Goal: Information Seeking & Learning: Find contact information

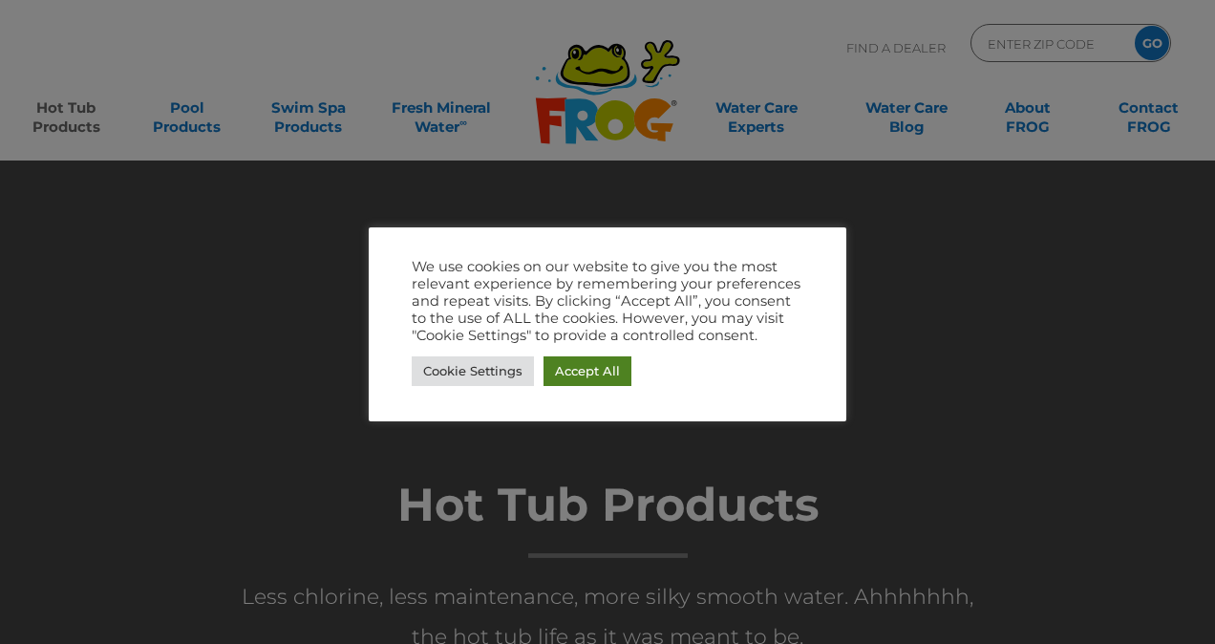
click at [596, 369] on link "Accept All" at bounding box center [587, 371] width 88 height 30
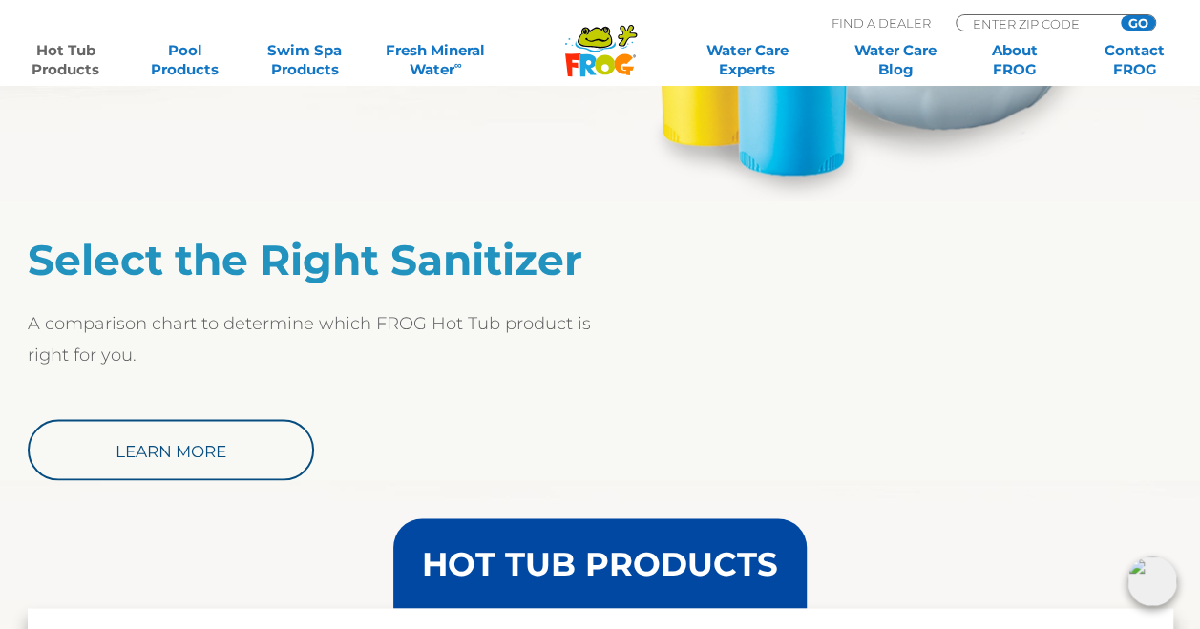
scroll to position [1432, 0]
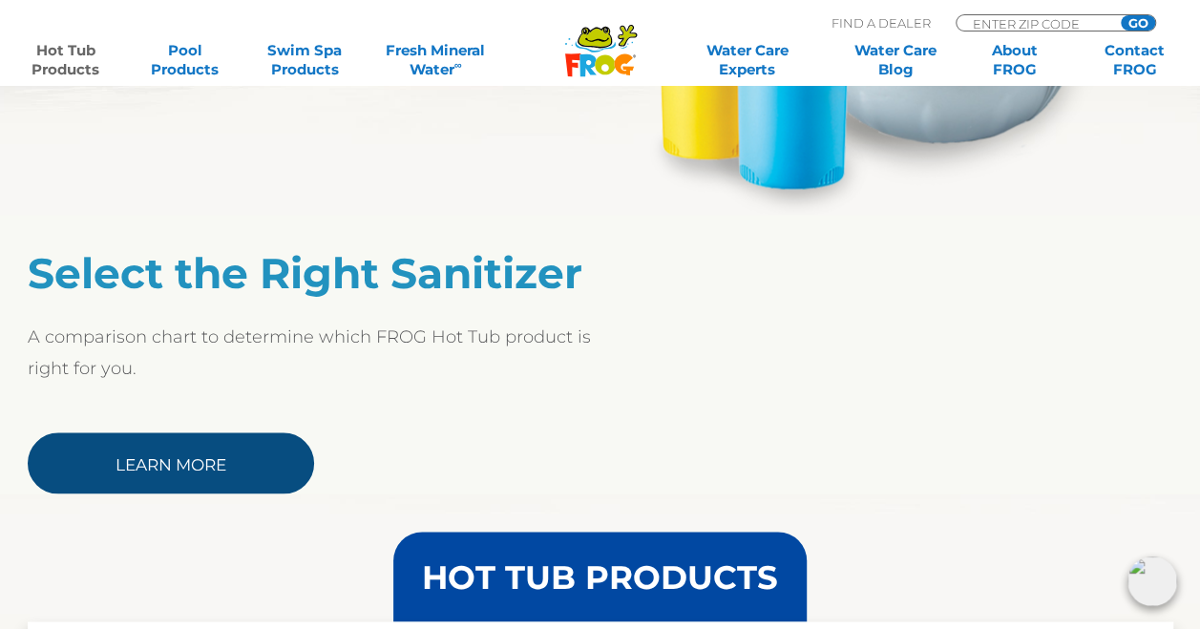
click at [175, 454] on link "Learn More" at bounding box center [171, 463] width 286 height 61
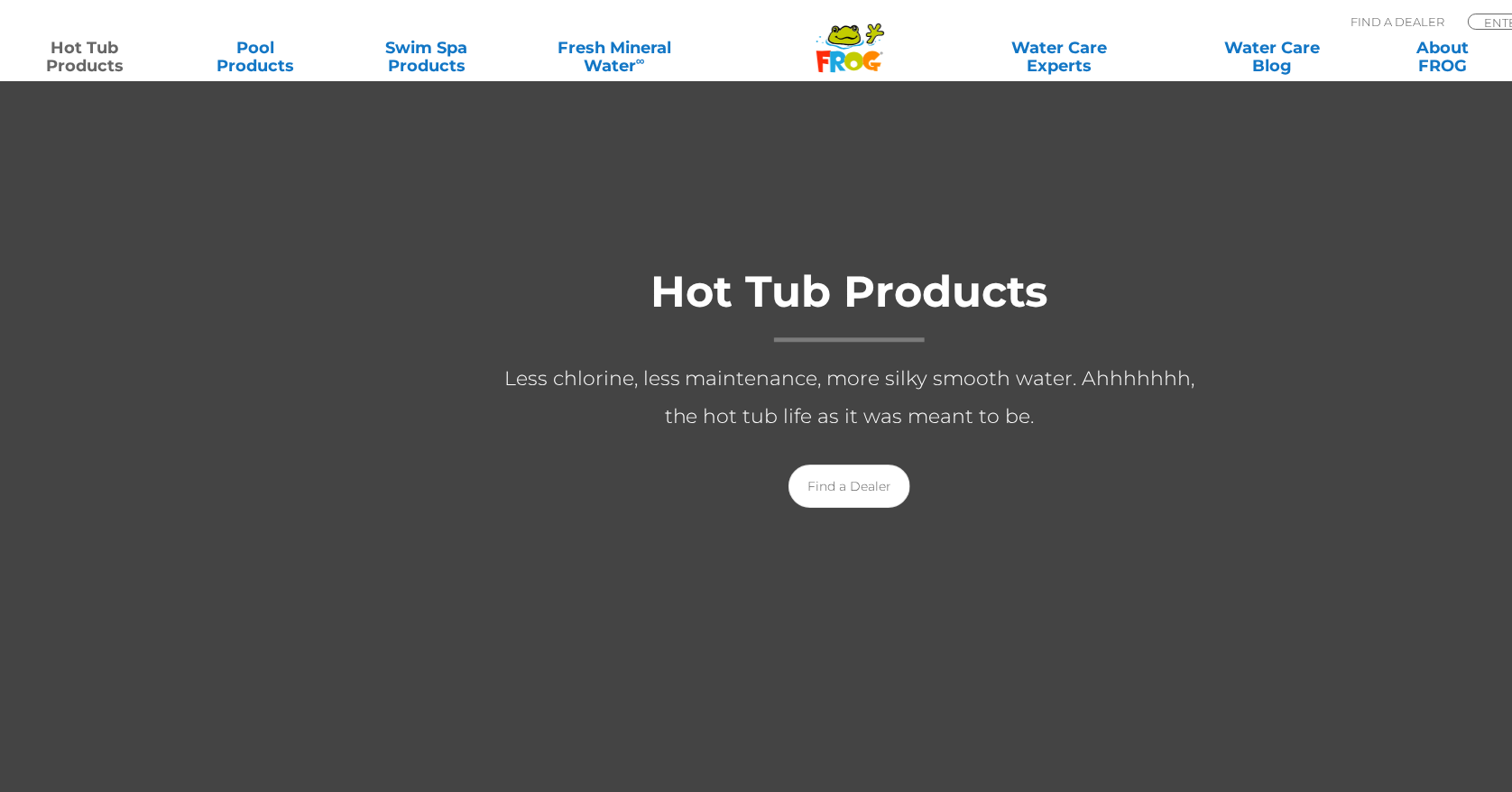
scroll to position [184, 0]
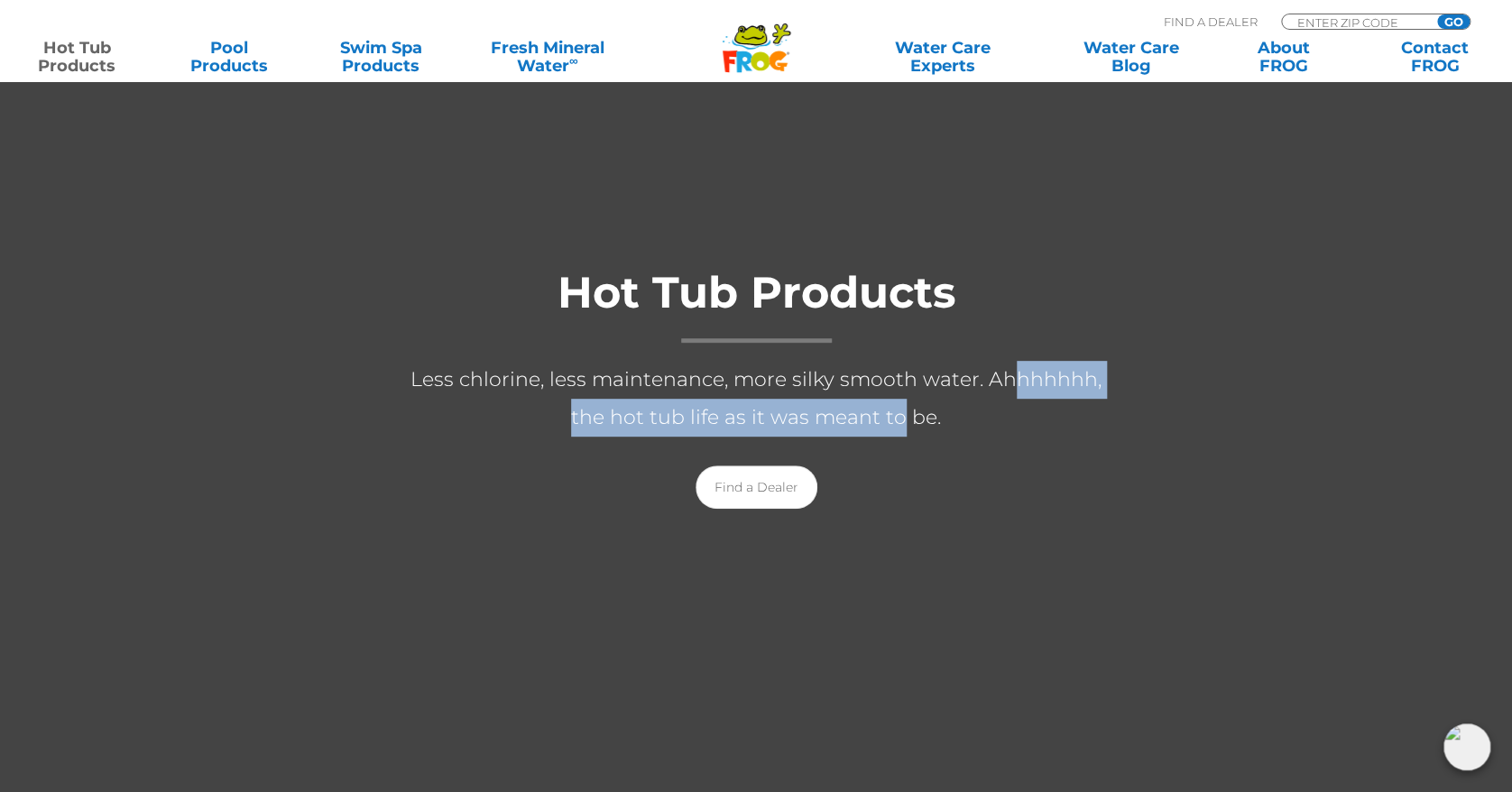
drag, startPoint x: 885, startPoint y: 408, endPoint x: 991, endPoint y: 385, distance: 108.5
click at [991, 385] on p "Less chlorine, less maintenance, more silky smooth water. Ahhhhhhh, the hot tub…" at bounding box center [756, 399] width 722 height 76
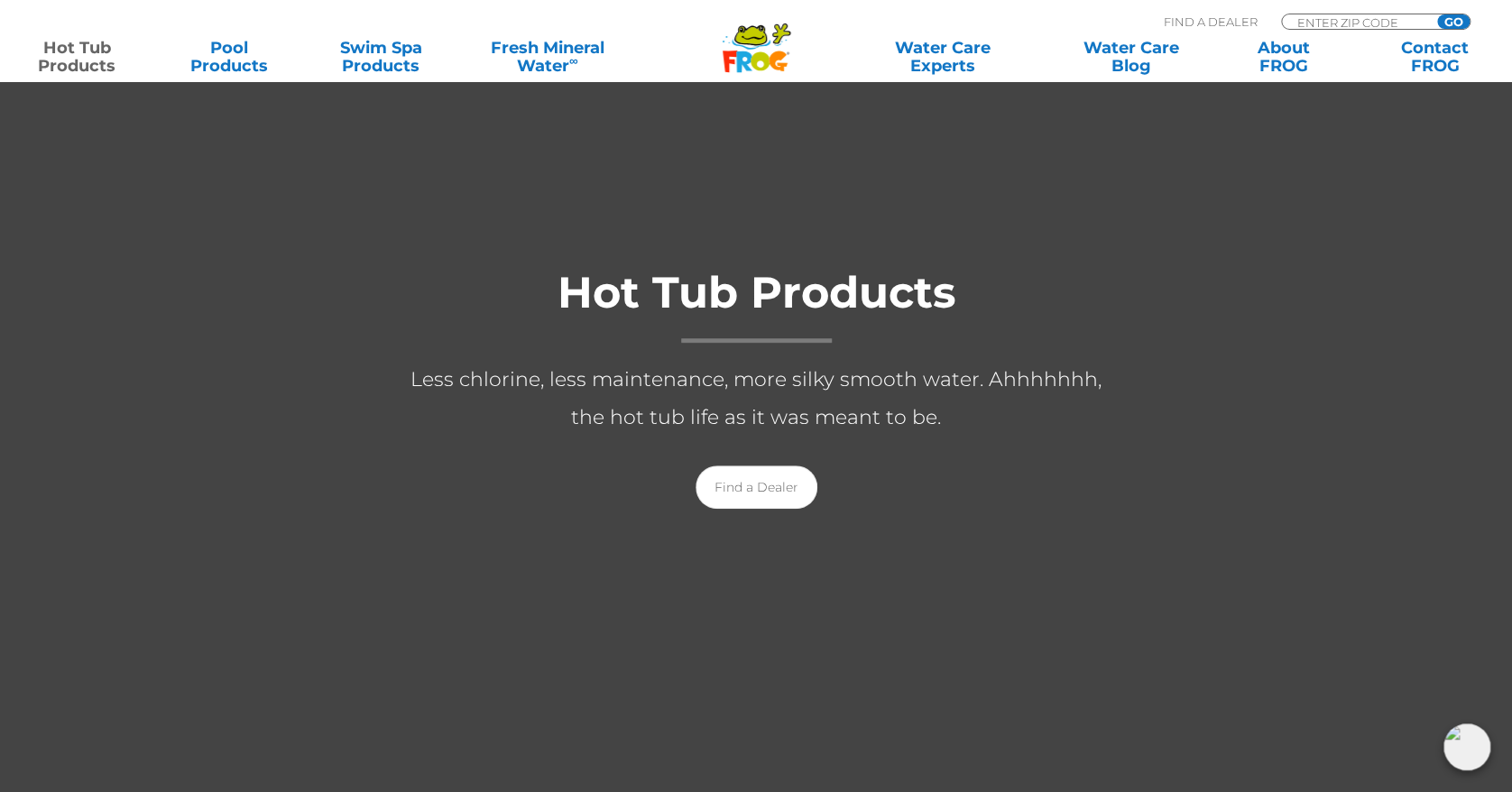
drag, startPoint x: 991, startPoint y: 385, endPoint x: 953, endPoint y: 548, distance: 167.4
click at [951, 552] on div at bounding box center [756, 405] width 1512 height 878
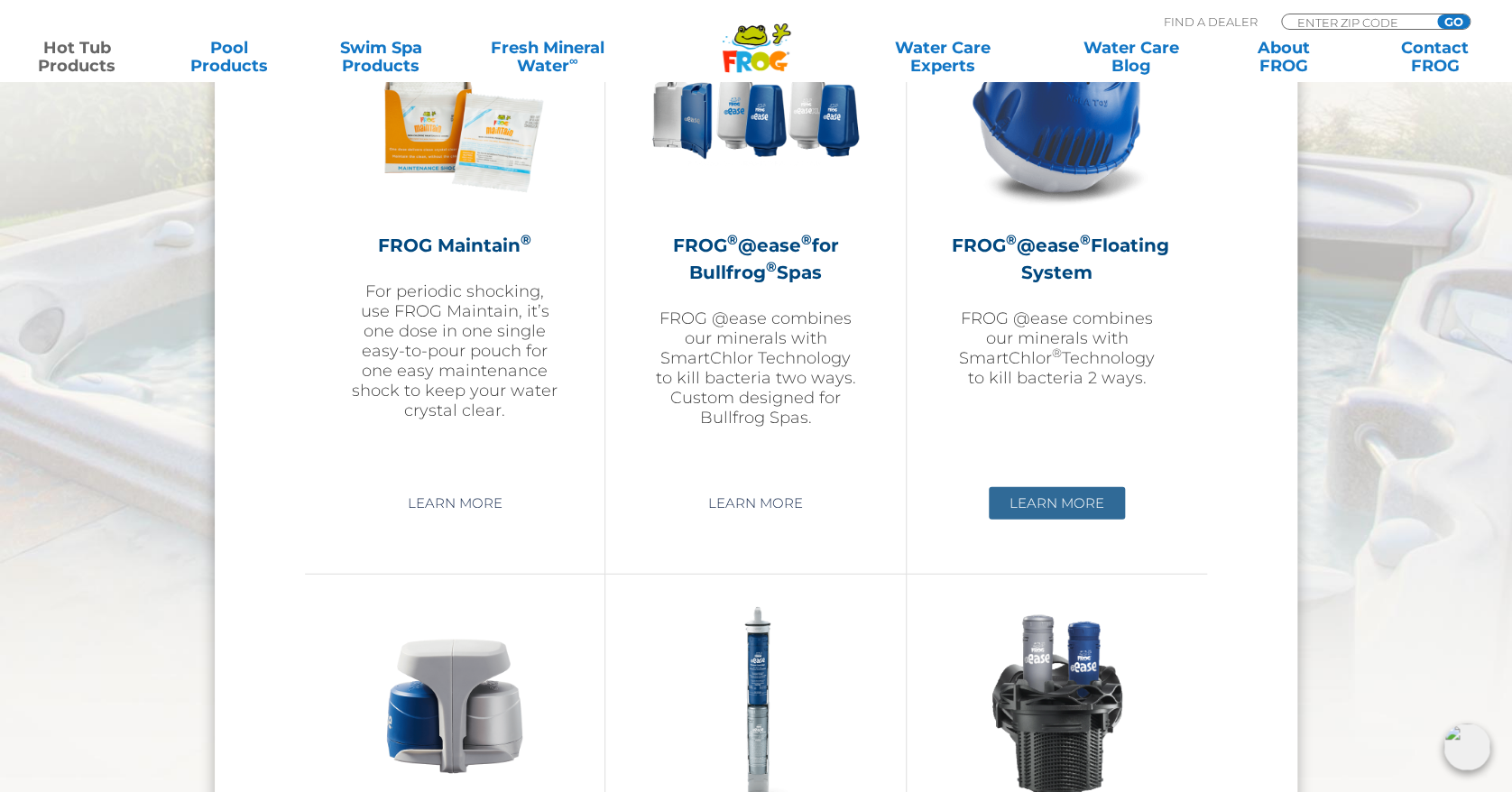
scroll to position [1989, 0]
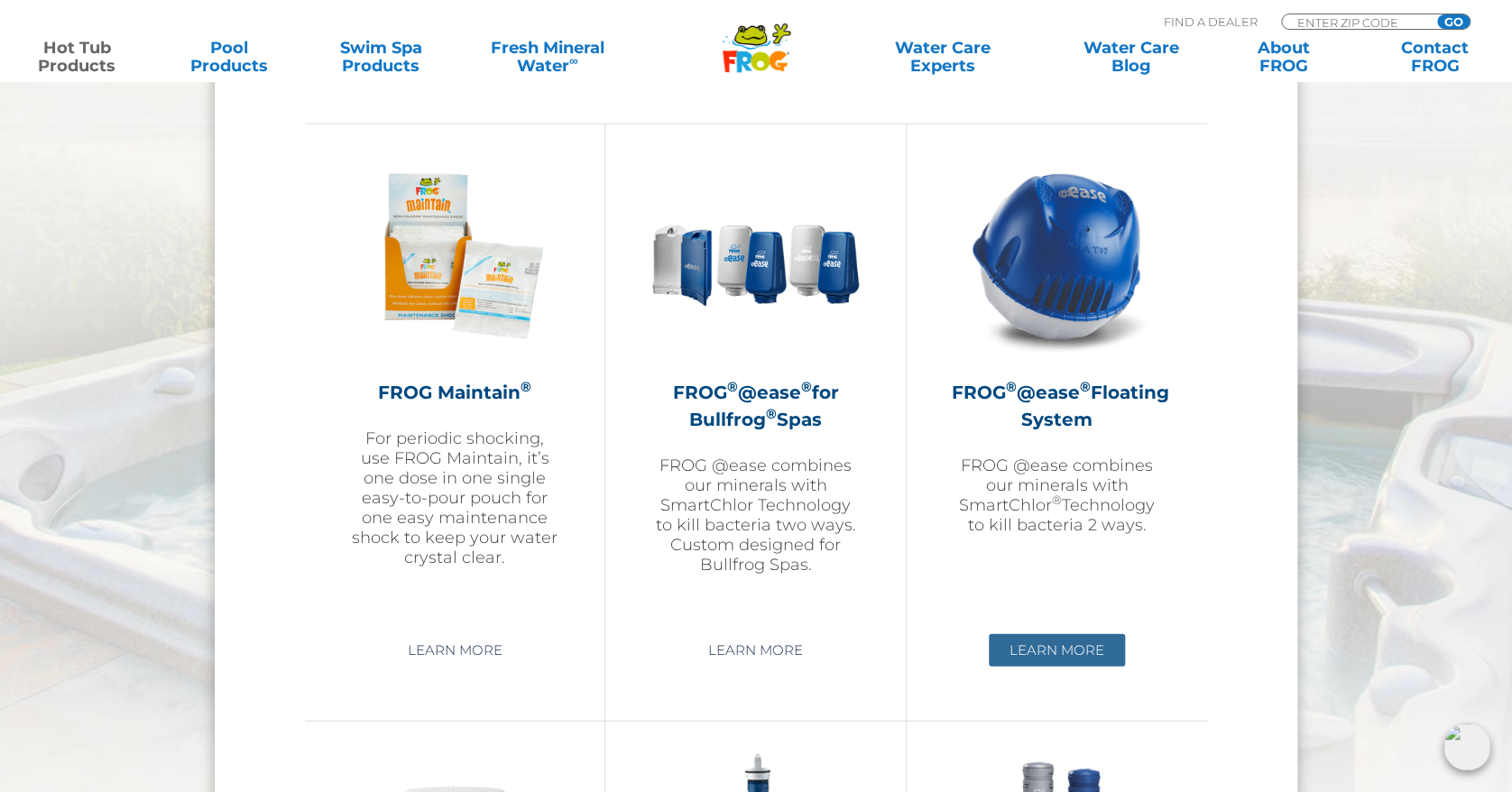
click at [1060, 608] on link "Learn More" at bounding box center [1057, 650] width 136 height 32
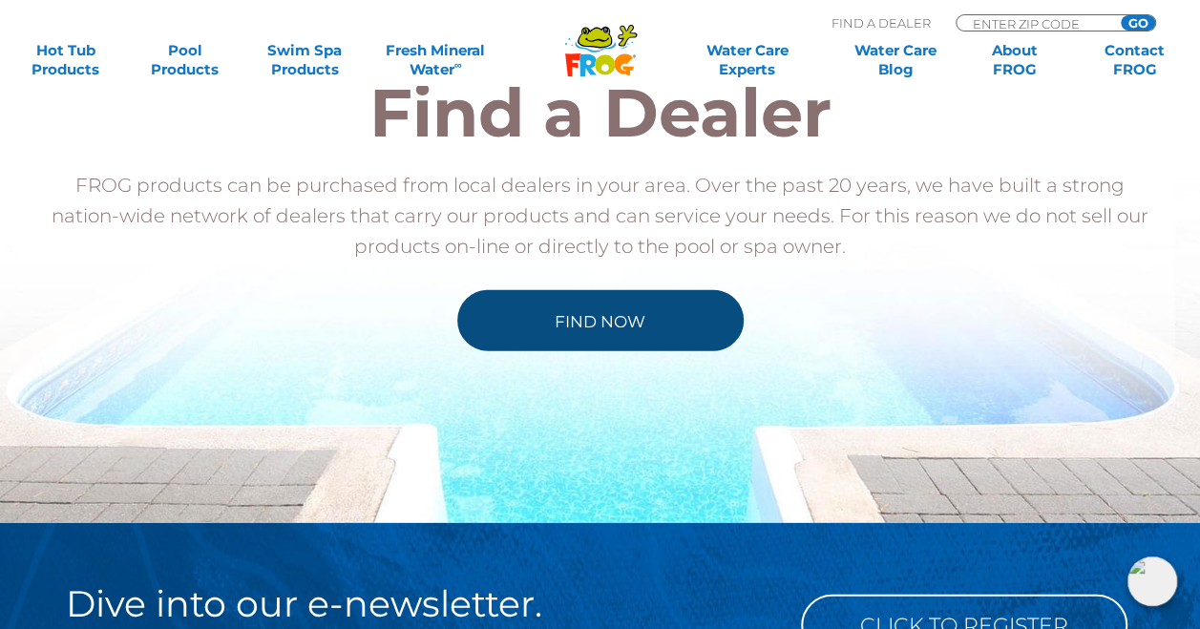
scroll to position [2005, 0]
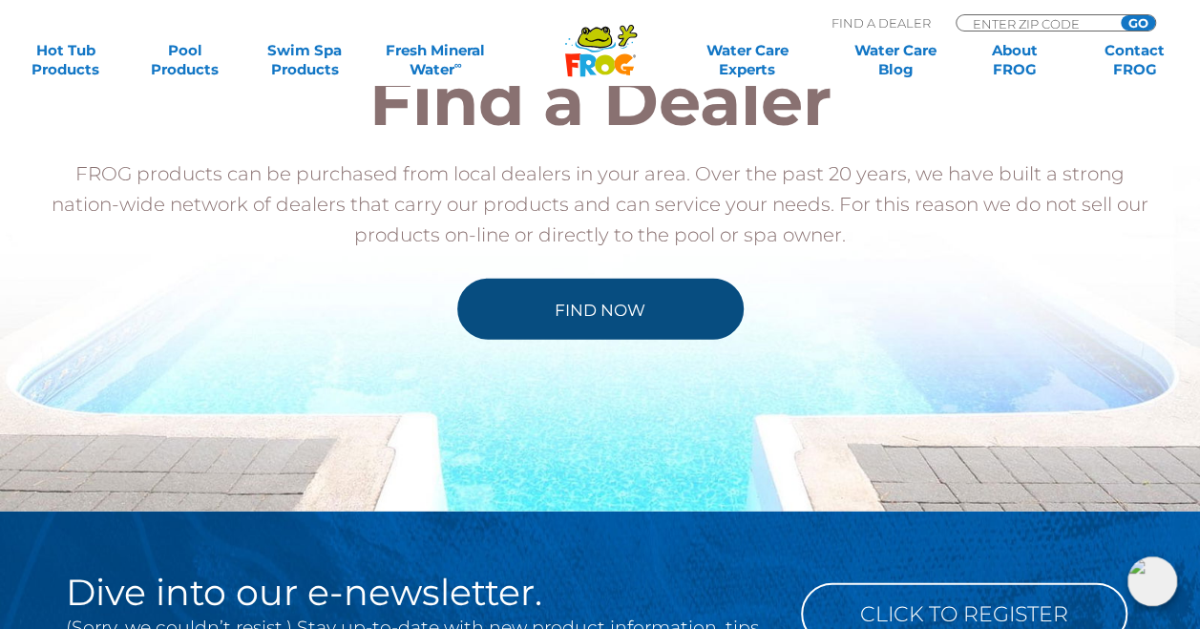
click at [608, 308] on link "Find Now" at bounding box center [600, 309] width 286 height 61
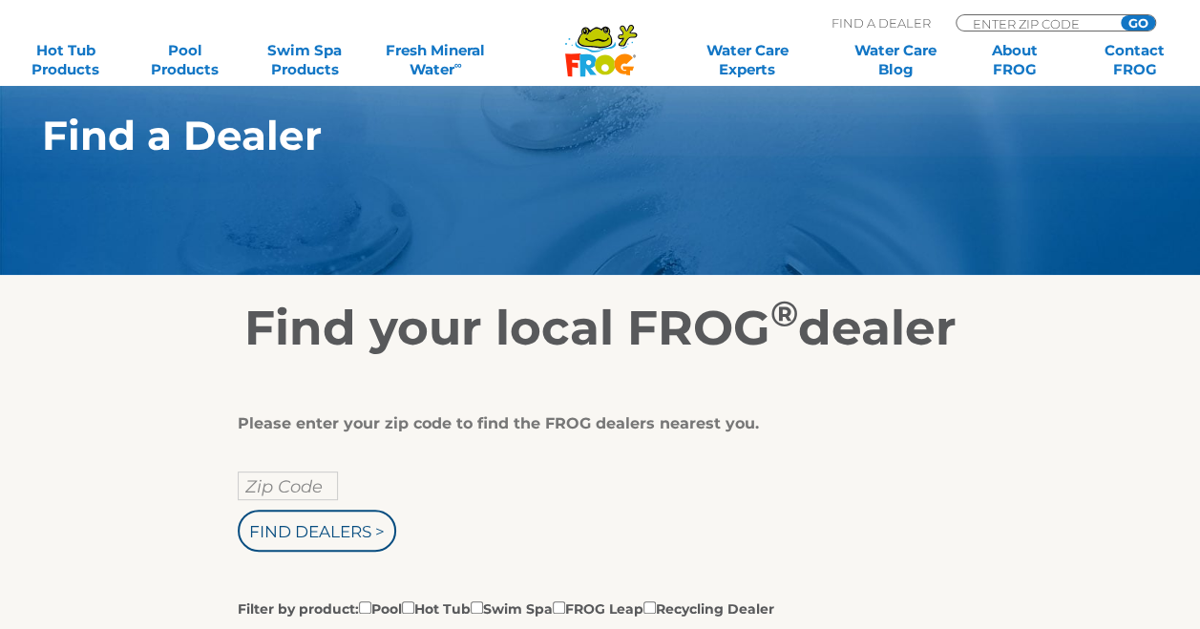
scroll to position [286, 0]
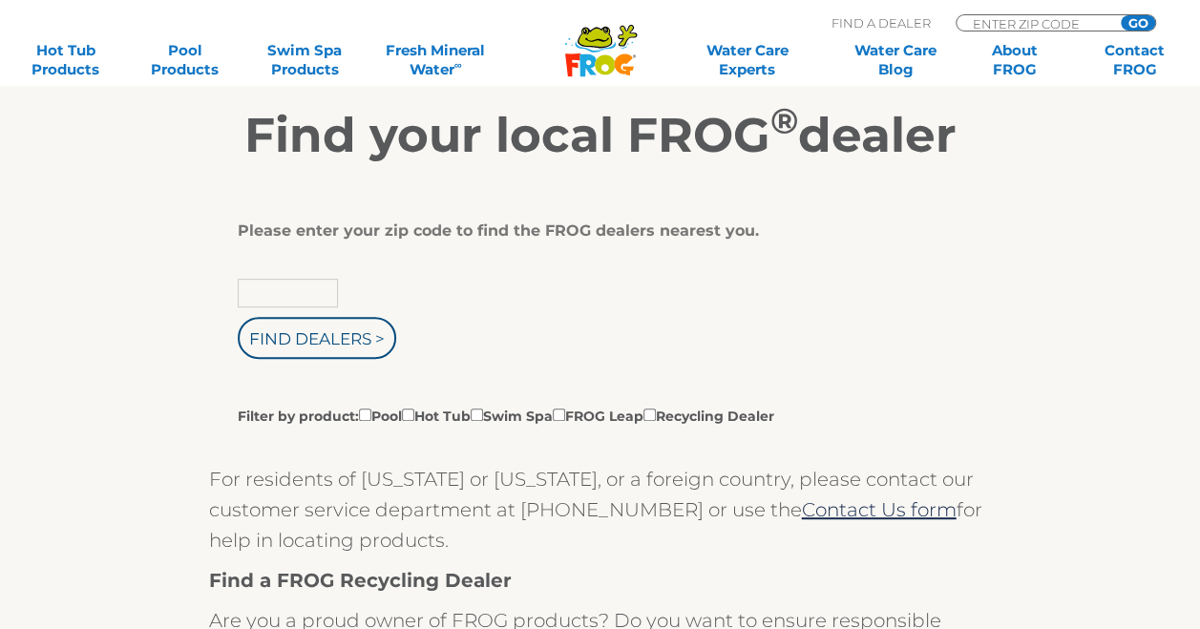
click at [327, 291] on input "text" at bounding box center [288, 293] width 100 height 29
type input "59868"
click at [344, 332] on input "Find Dealers >" at bounding box center [317, 338] width 159 height 42
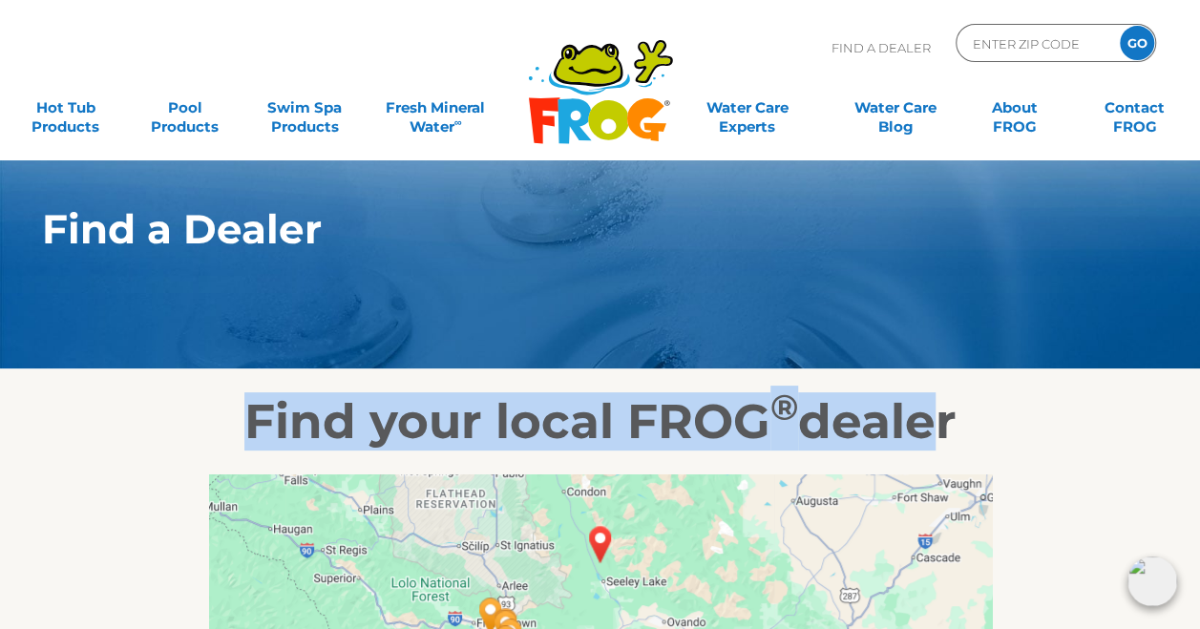
drag, startPoint x: 922, startPoint y: 389, endPoint x: 922, endPoint y: 265, distance: 123.2
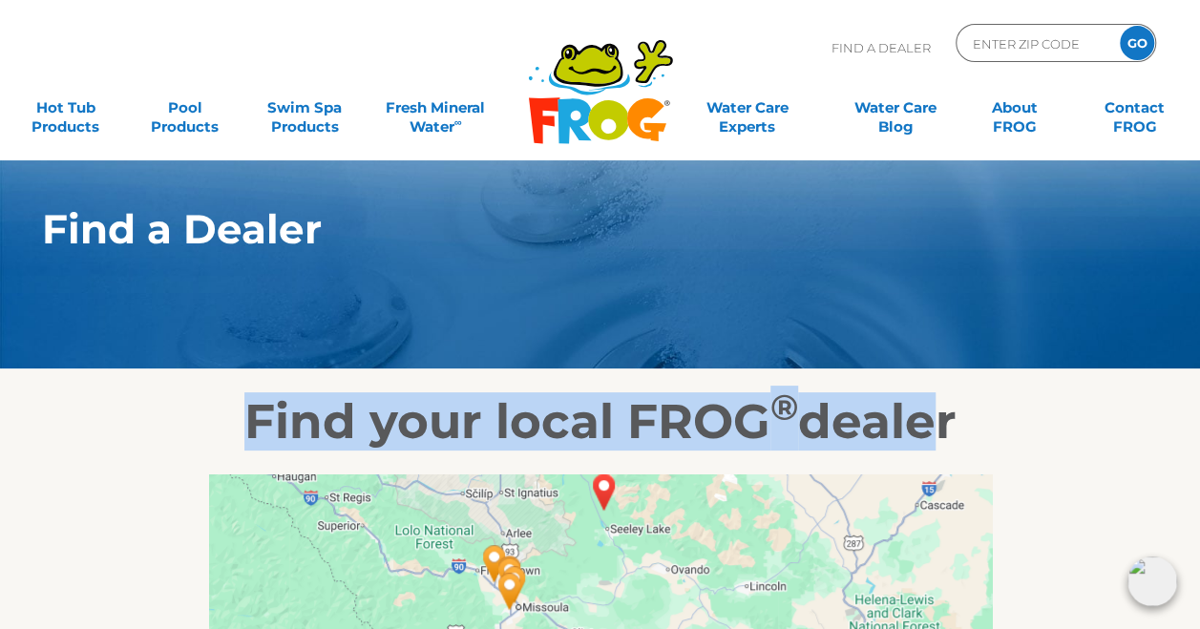
drag, startPoint x: 692, startPoint y: 498, endPoint x: 696, endPoint y: 451, distance: 47.9
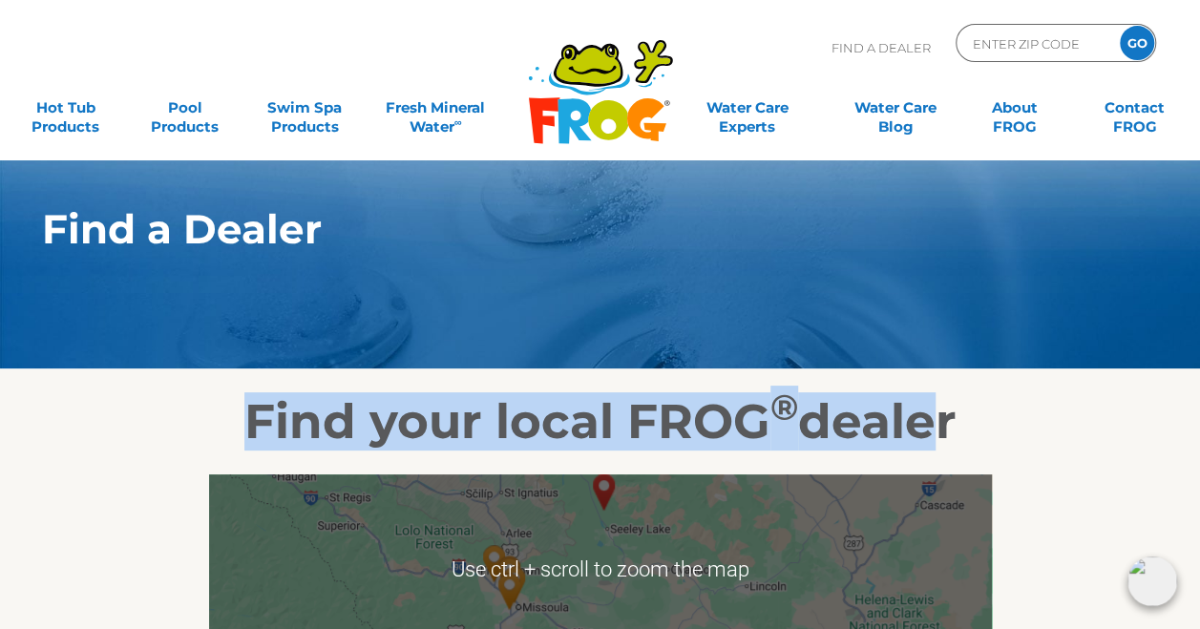
click at [539, 586] on img "Spas of Montana - Missoula - 37 miles away." at bounding box center [509, 591] width 59 height 67
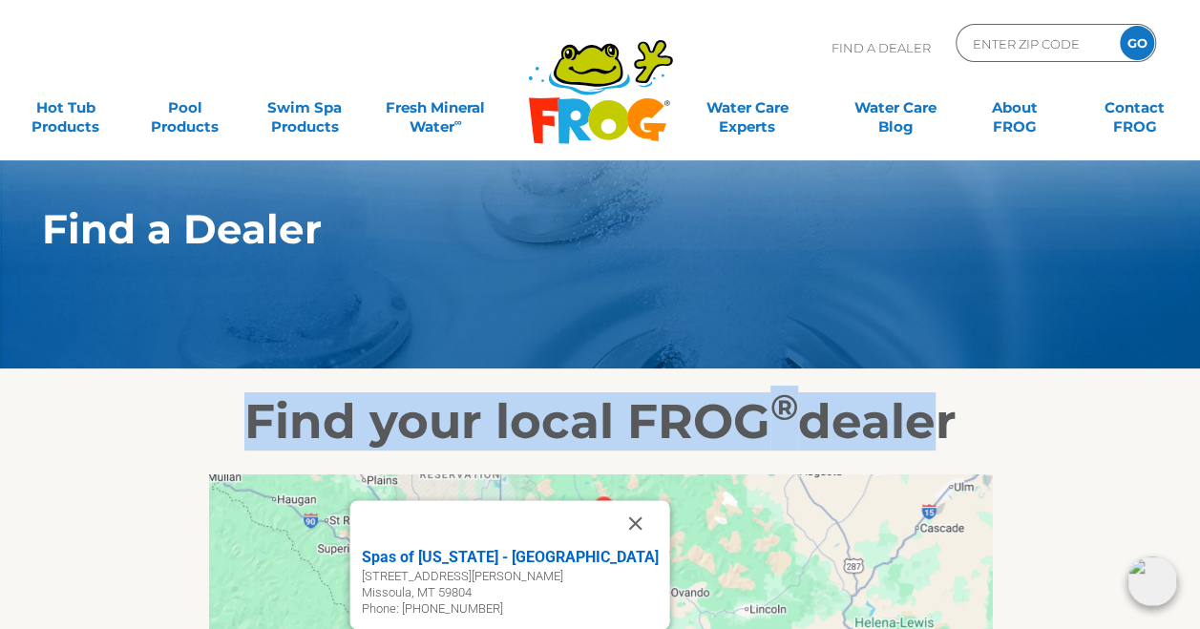
click at [701, 540] on div "Spas of Montana - Missoula 3916 Brooks St Ste C Missoula, MT 59804 Phone: 406-2…" at bounding box center [600, 570] width 783 height 191
click at [612, 525] on button "Close" at bounding box center [635, 523] width 46 height 46
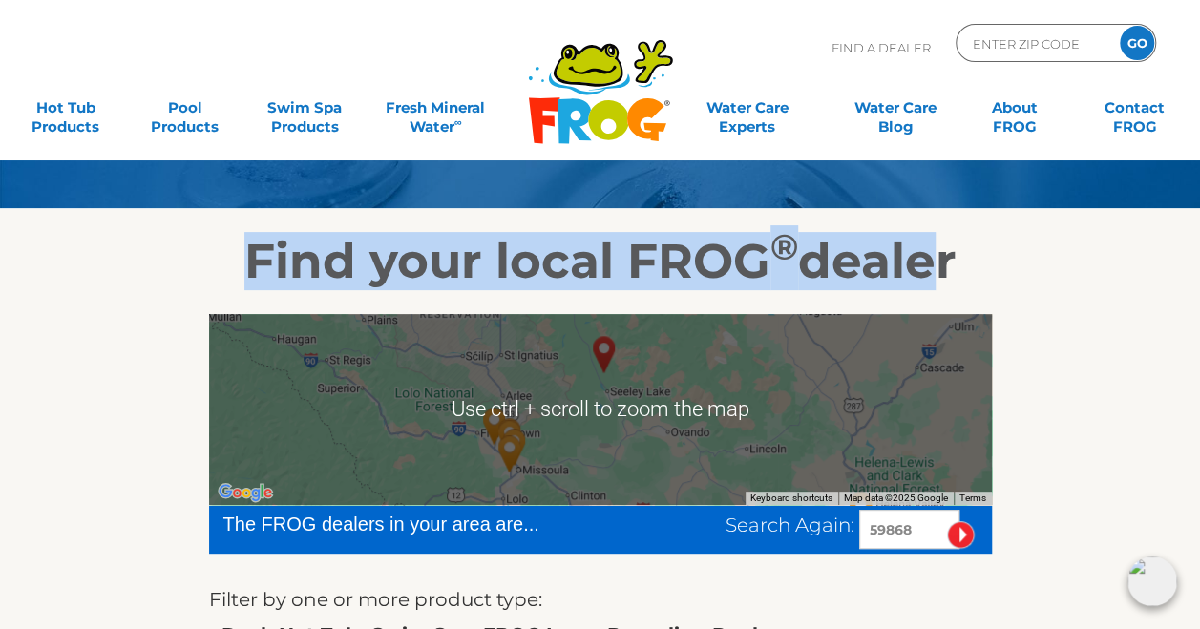
scroll to position [421, 0]
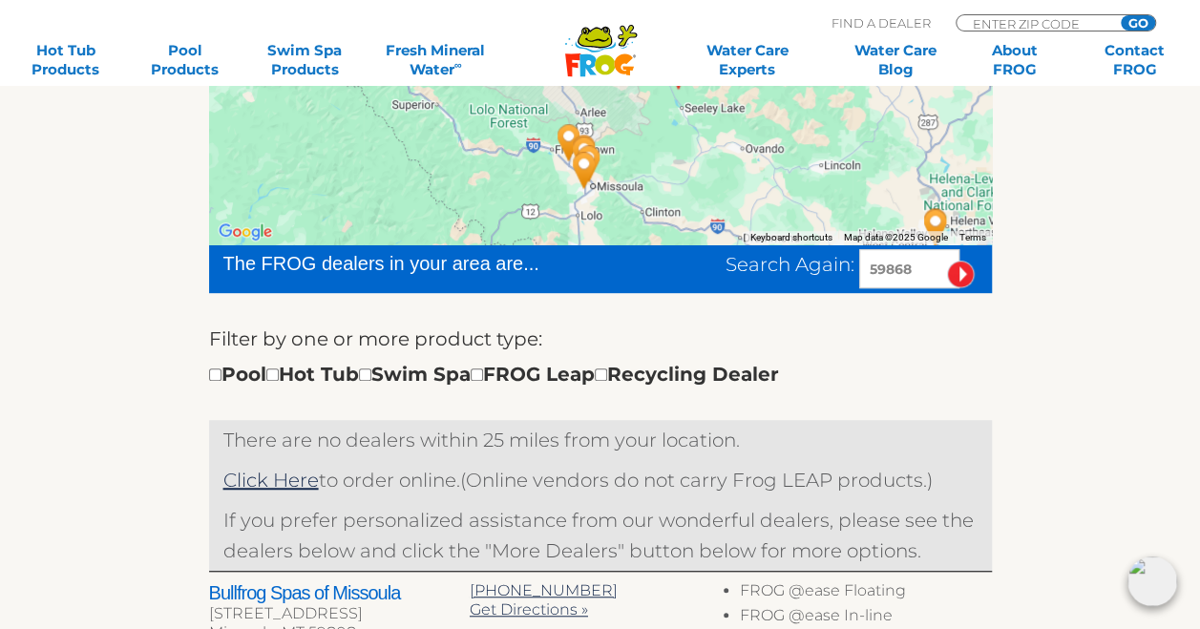
drag, startPoint x: 551, startPoint y: 195, endPoint x: 628, endPoint y: 172, distance: 80.7
click at [628, 172] on div at bounding box center [600, 148] width 783 height 191
click at [635, 175] on div at bounding box center [600, 148] width 783 height 191
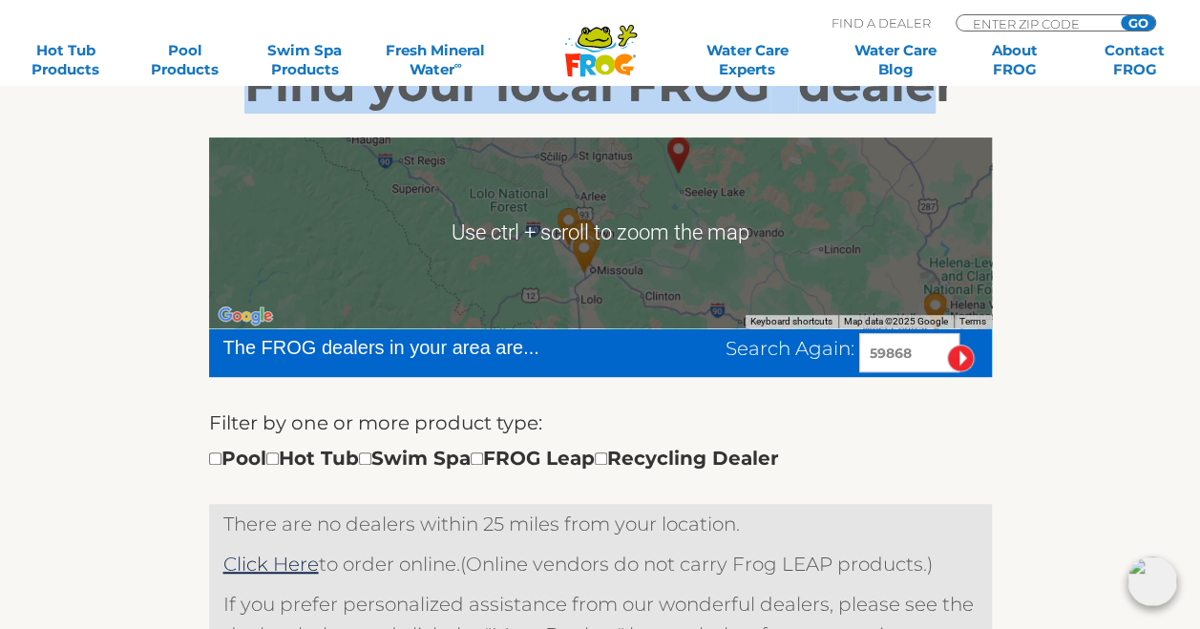
scroll to position [326, 0]
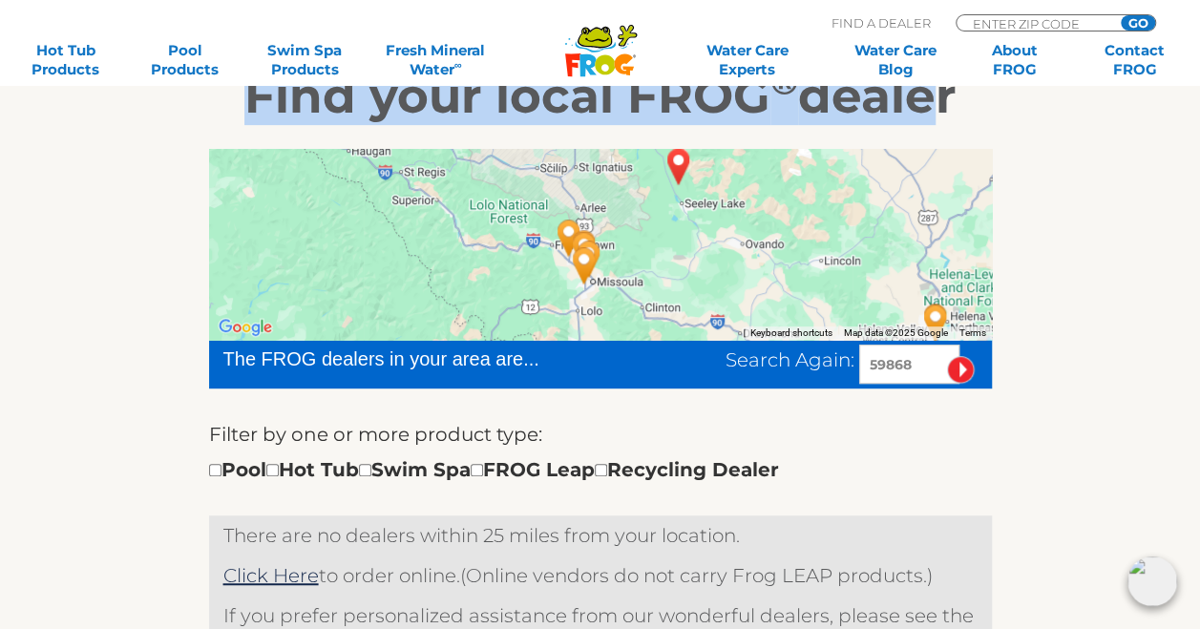
click at [670, 281] on div at bounding box center [600, 244] width 783 height 191
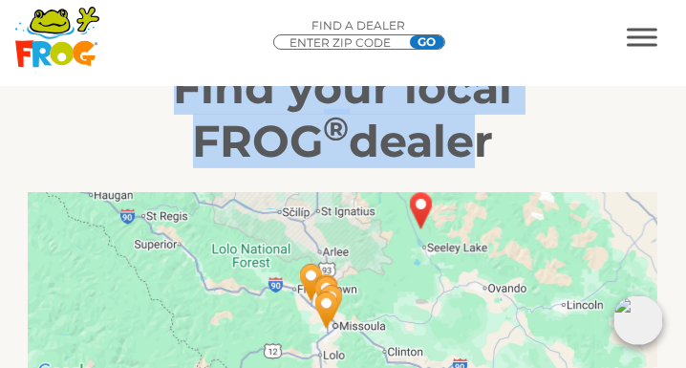
click at [329, 295] on img "Spas of Montana - Missoula - 37 miles away." at bounding box center [326, 309] width 59 height 67
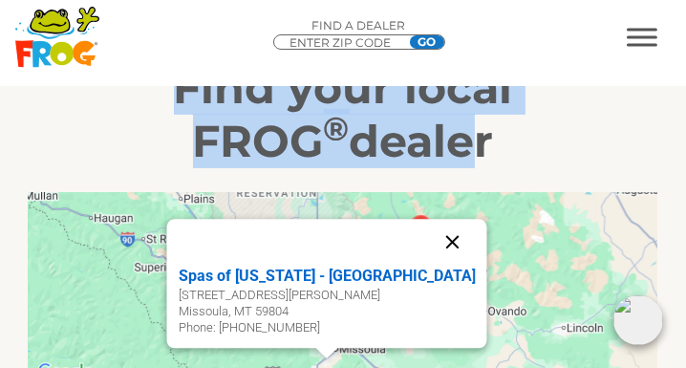
click at [430, 241] on button "Close" at bounding box center [453, 242] width 46 height 46
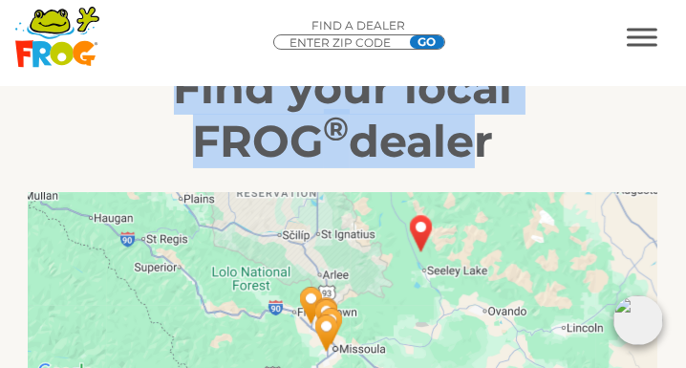
click at [309, 295] on img "Oasis HotSpring Spa & Sauna - Missoula - 35 miles away." at bounding box center [331, 325] width 59 height 67
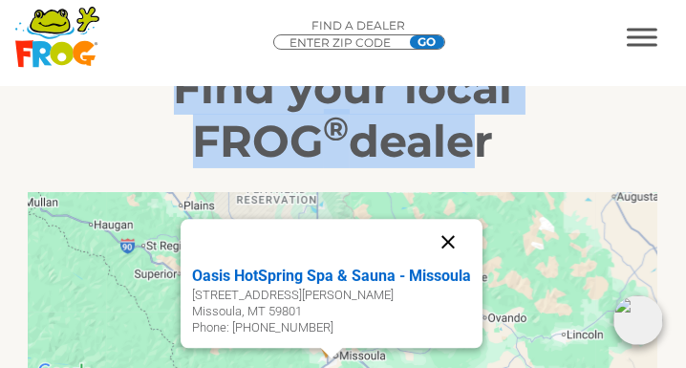
click at [447, 240] on button "Close" at bounding box center [448, 242] width 46 height 46
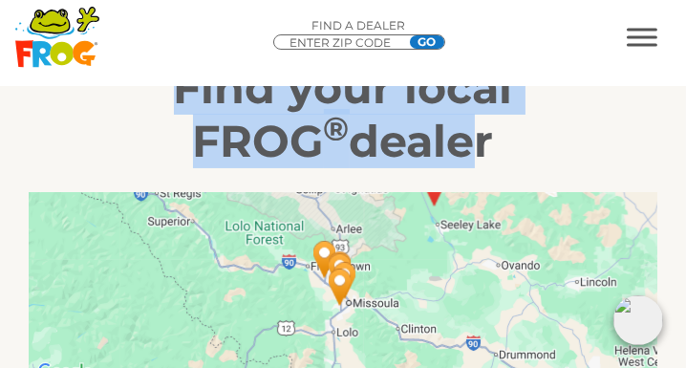
drag, startPoint x: 363, startPoint y: 302, endPoint x: 376, endPoint y: 248, distance: 55.1
click at [376, 248] on div at bounding box center [343, 288] width 628 height 191
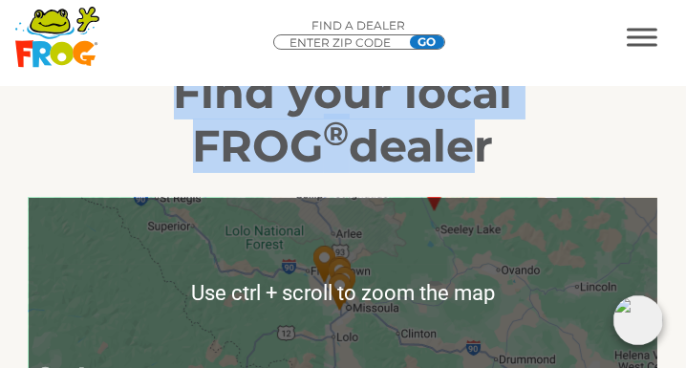
scroll to position [380, 0]
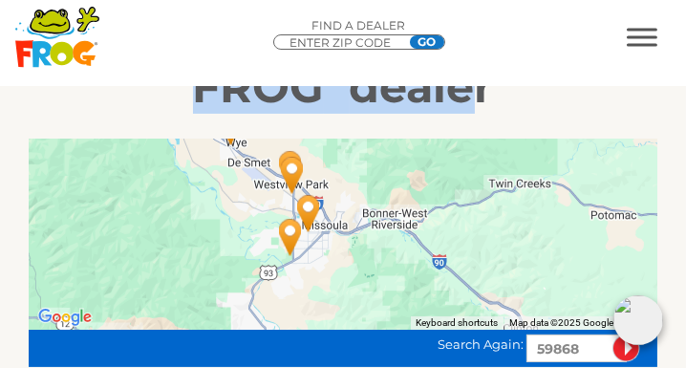
drag, startPoint x: 338, startPoint y: 231, endPoint x: 397, endPoint y: 283, distance: 78.5
click at [397, 283] on div at bounding box center [343, 233] width 628 height 191
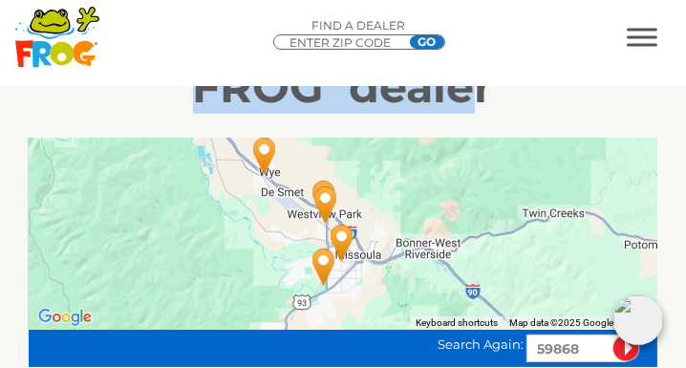
drag, startPoint x: 361, startPoint y: 255, endPoint x: 410, endPoint y: 301, distance: 66.9
click at [410, 301] on div at bounding box center [343, 233] width 628 height 191
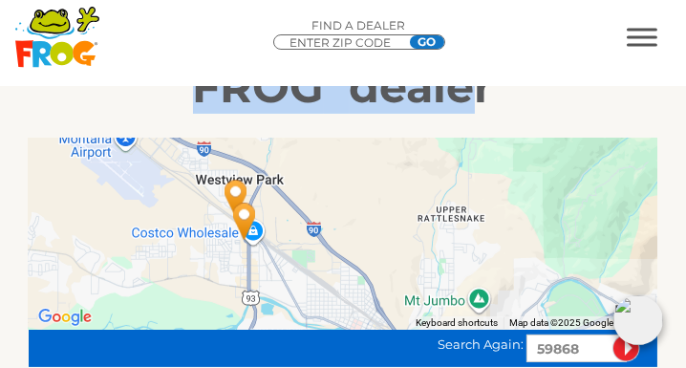
drag, startPoint x: 325, startPoint y: 250, endPoint x: 395, endPoint y: 187, distance: 94.7
click at [395, 187] on div at bounding box center [343, 233] width 628 height 191
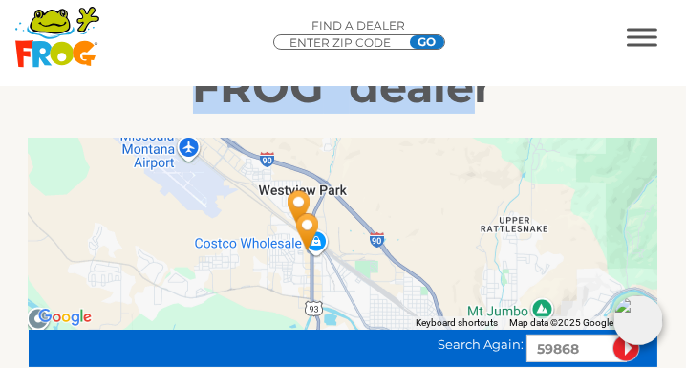
drag, startPoint x: 399, startPoint y: 264, endPoint x: 425, endPoint y: 258, distance: 26.4
click at [464, 273] on div at bounding box center [343, 233] width 628 height 191
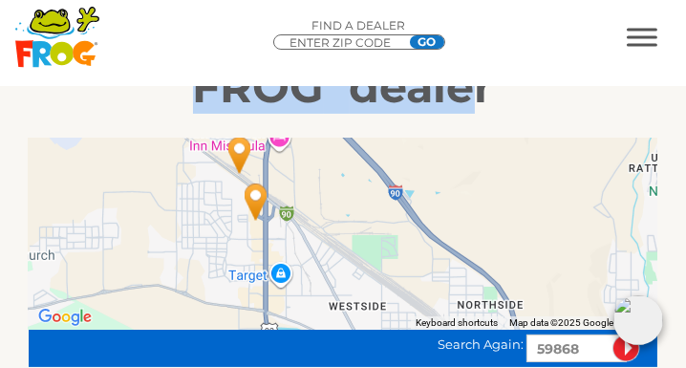
drag, startPoint x: 283, startPoint y: 238, endPoint x: 329, endPoint y: 199, distance: 61.0
click at [329, 199] on div at bounding box center [343, 233] width 628 height 191
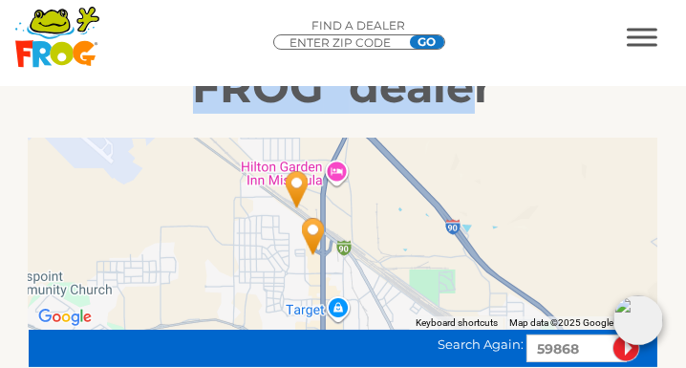
drag, startPoint x: 336, startPoint y: 216, endPoint x: 393, endPoint y: 253, distance: 68.3
click at [393, 253] on div at bounding box center [343, 233] width 628 height 191
click at [296, 181] on img "Bullfrog Spas of Missoula - 34 miles away." at bounding box center [296, 189] width 59 height 67
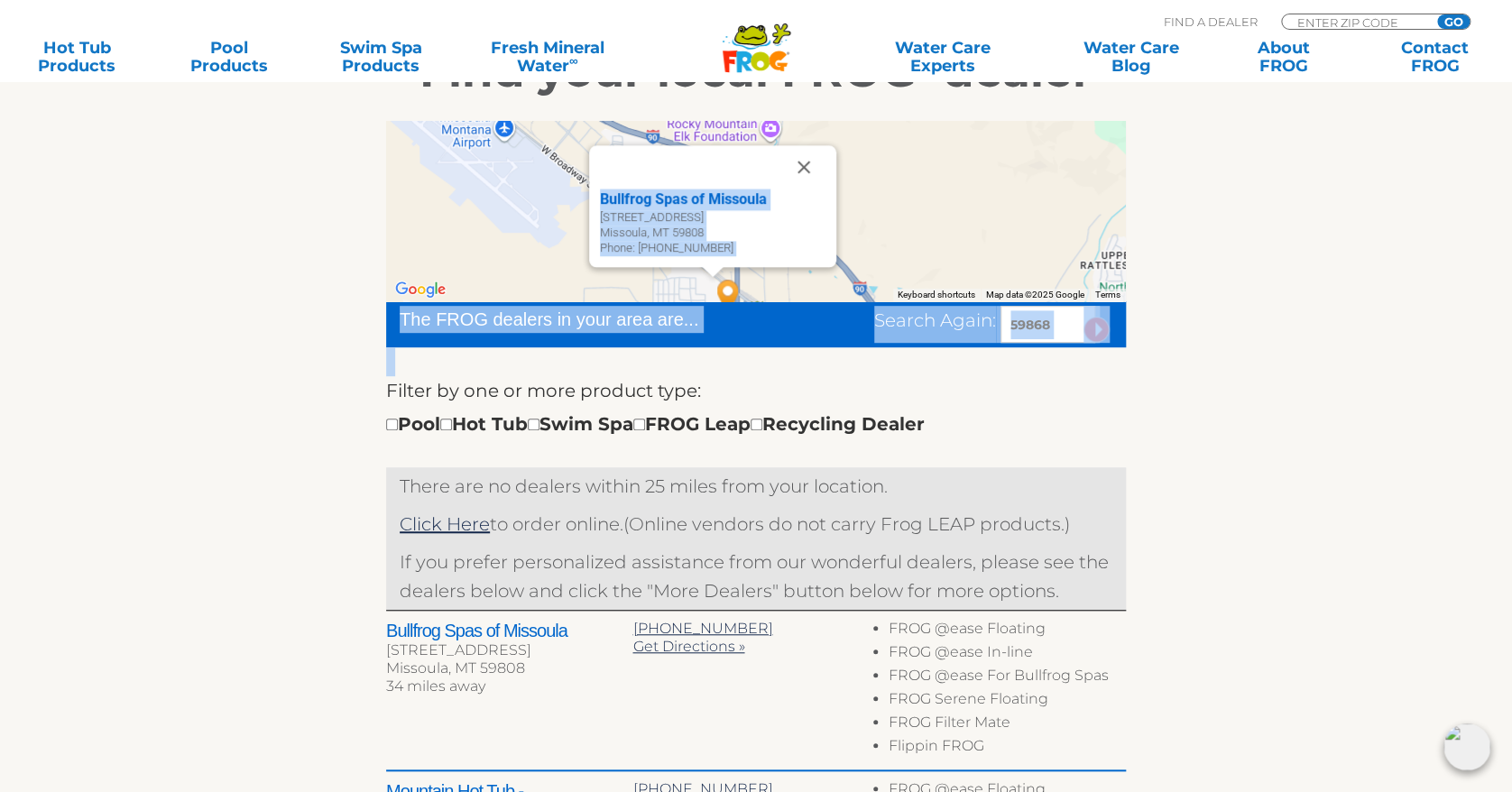
drag, startPoint x: 250, startPoint y: 188, endPoint x: 296, endPoint y: 381, distance: 198.4
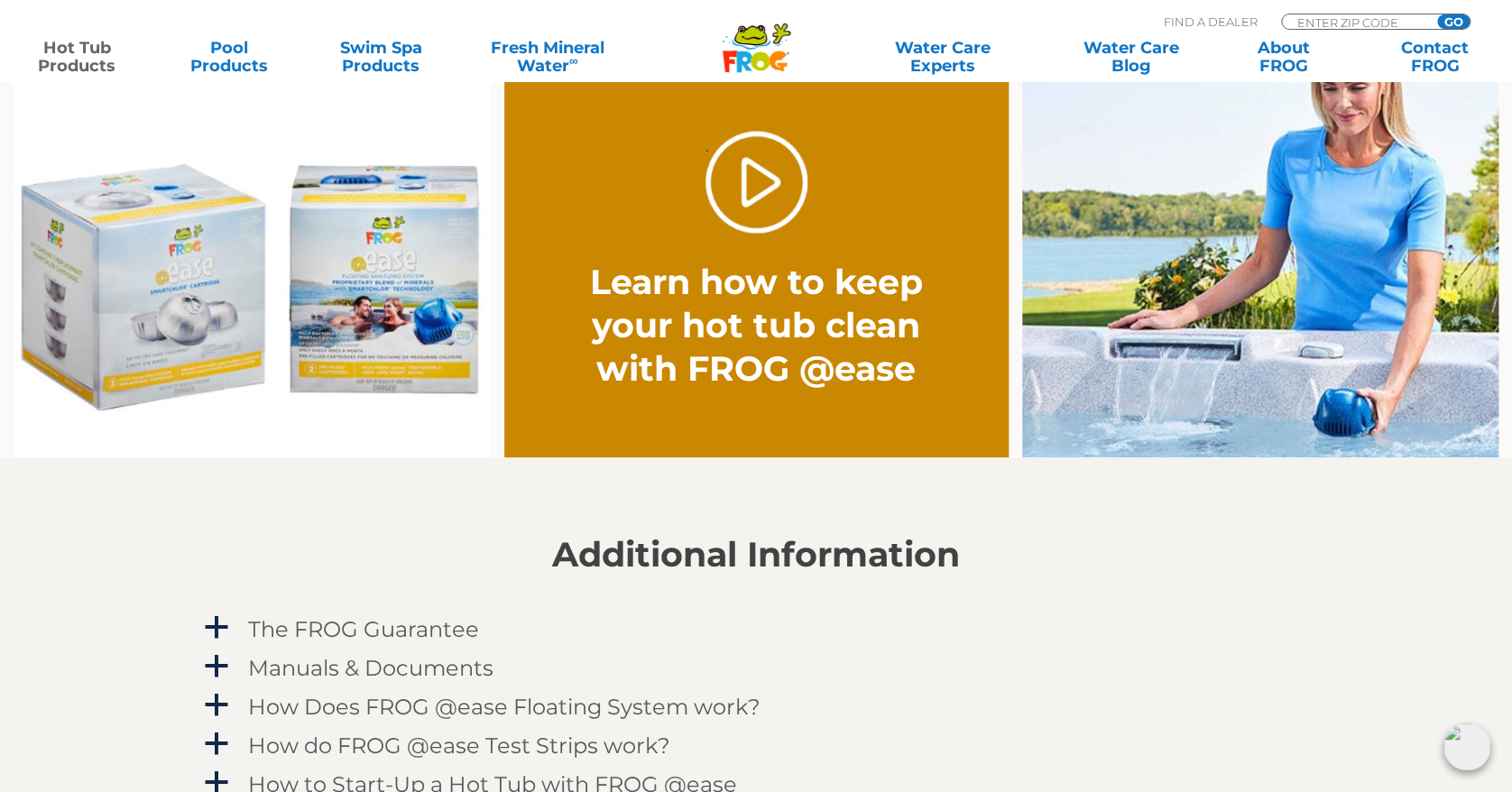
scroll to position [1444, 0]
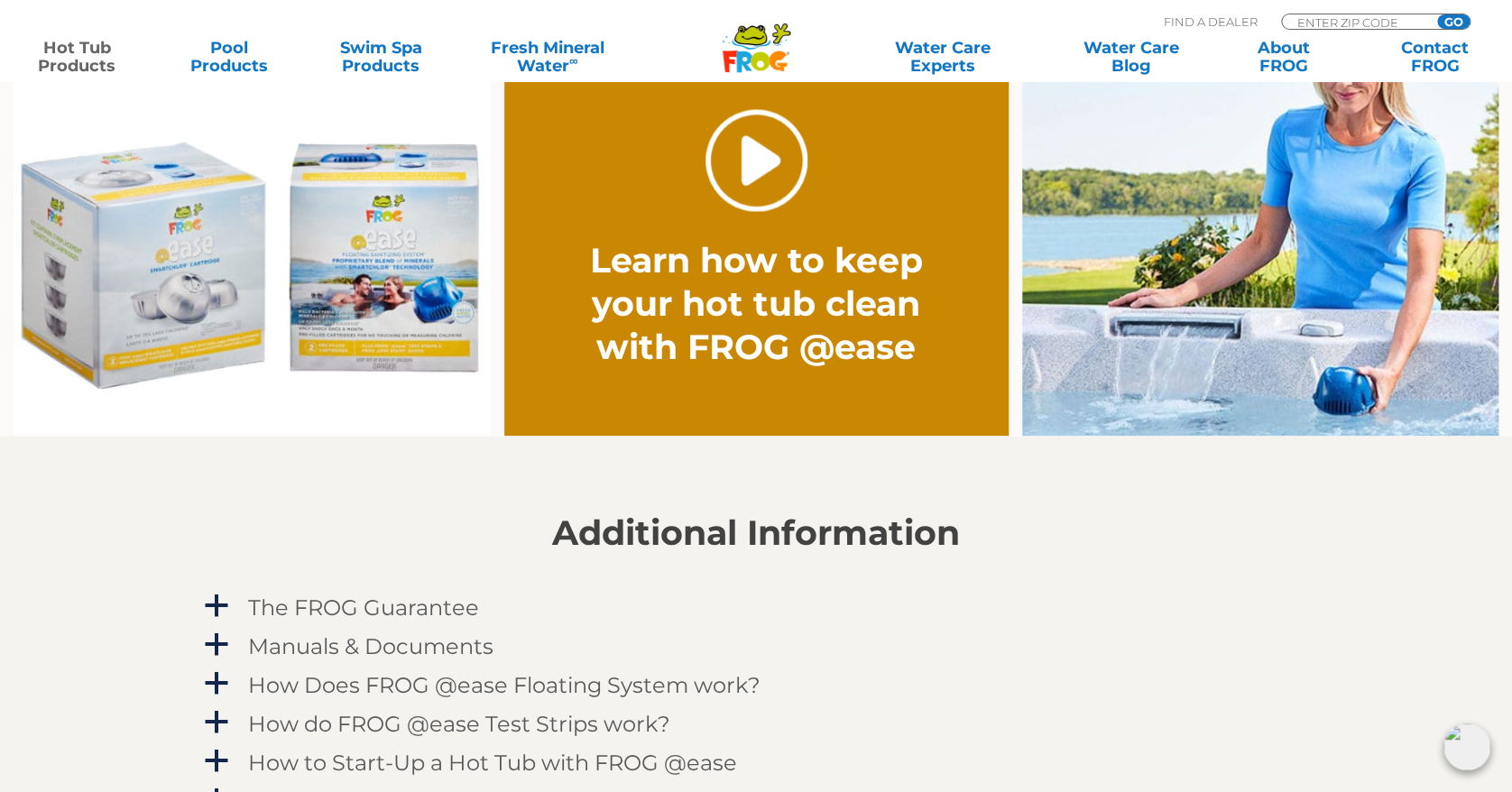
click at [738, 155] on link "." at bounding box center [757, 161] width 102 height 102
